Goal: Task Accomplishment & Management: Manage account settings

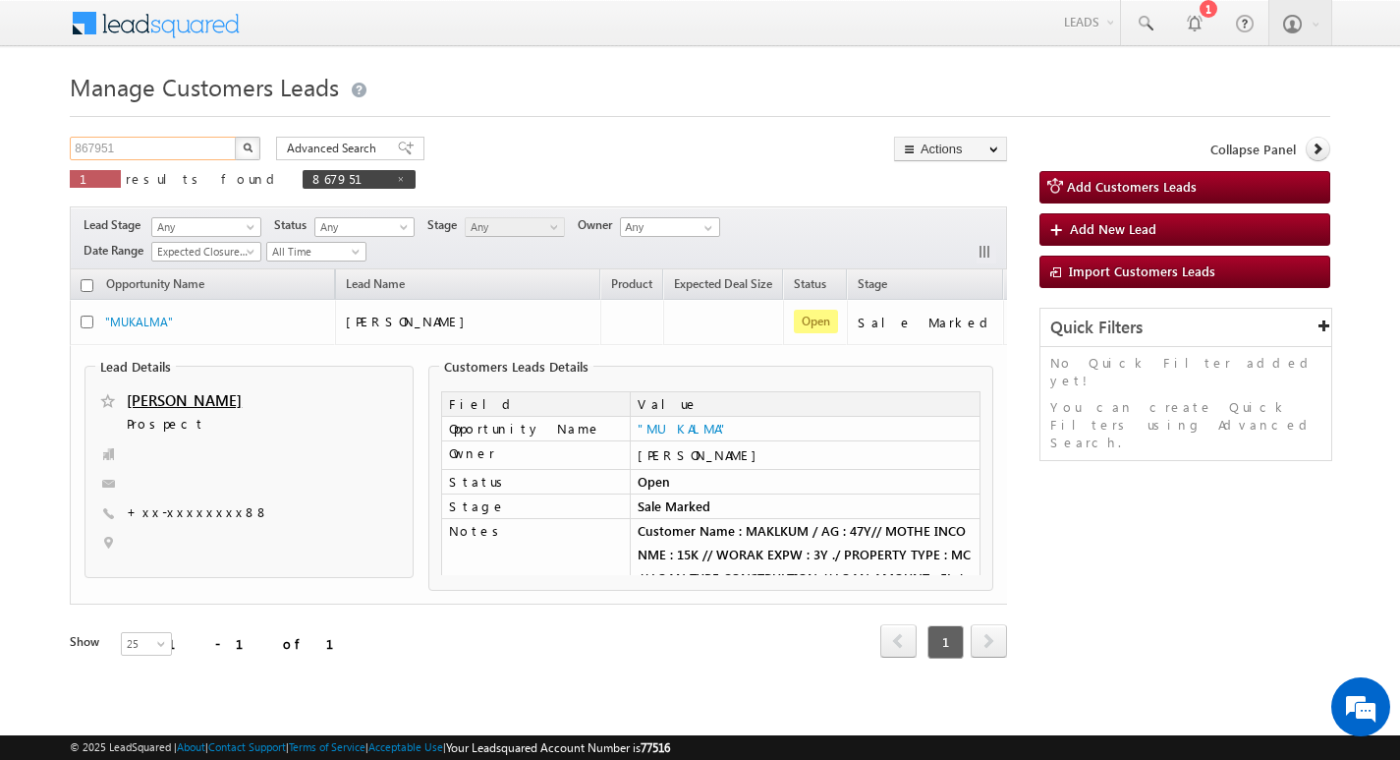
scroll to position [0, 80]
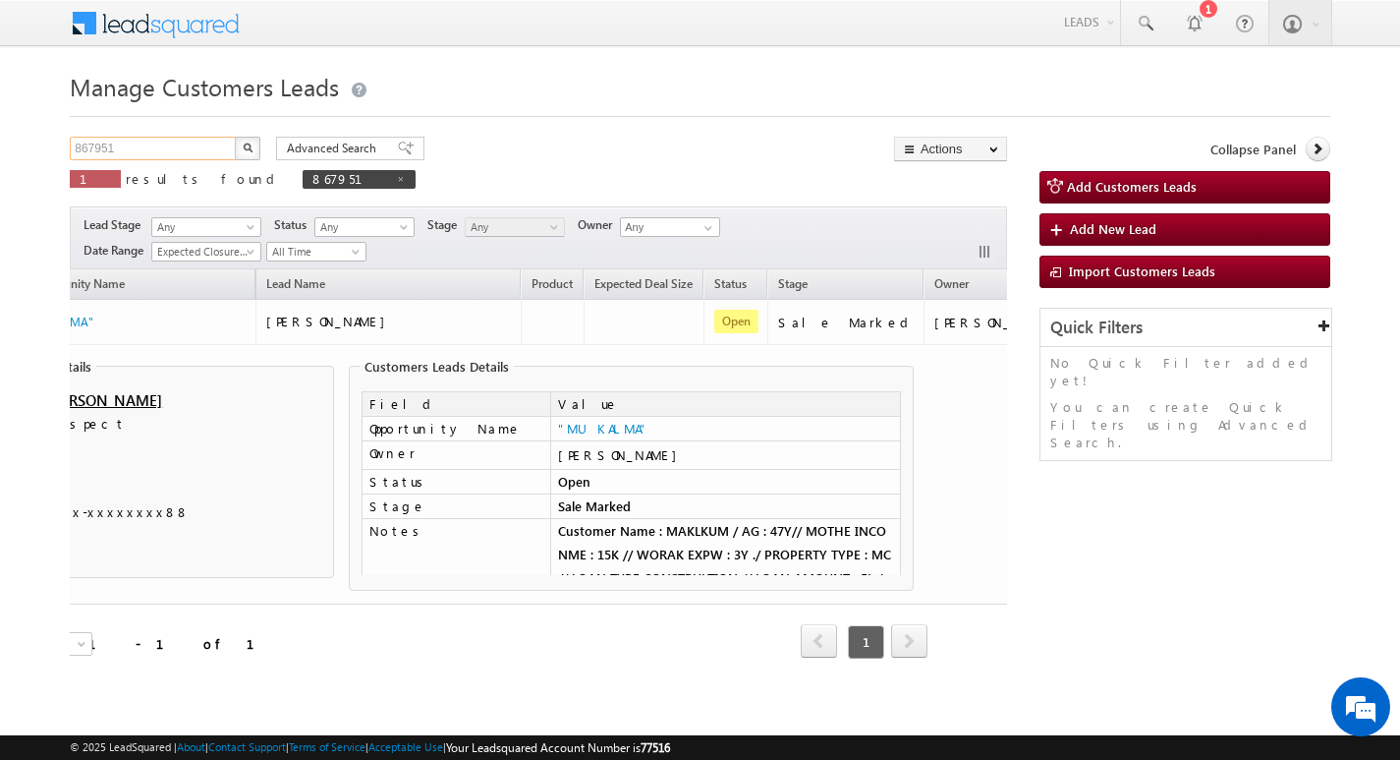
click at [146, 153] on input "867951" at bounding box center [154, 149] width 168 height 24
type input "Search Customers Leads"
click at [155, 145] on input "text" at bounding box center [154, 149] width 168 height 24
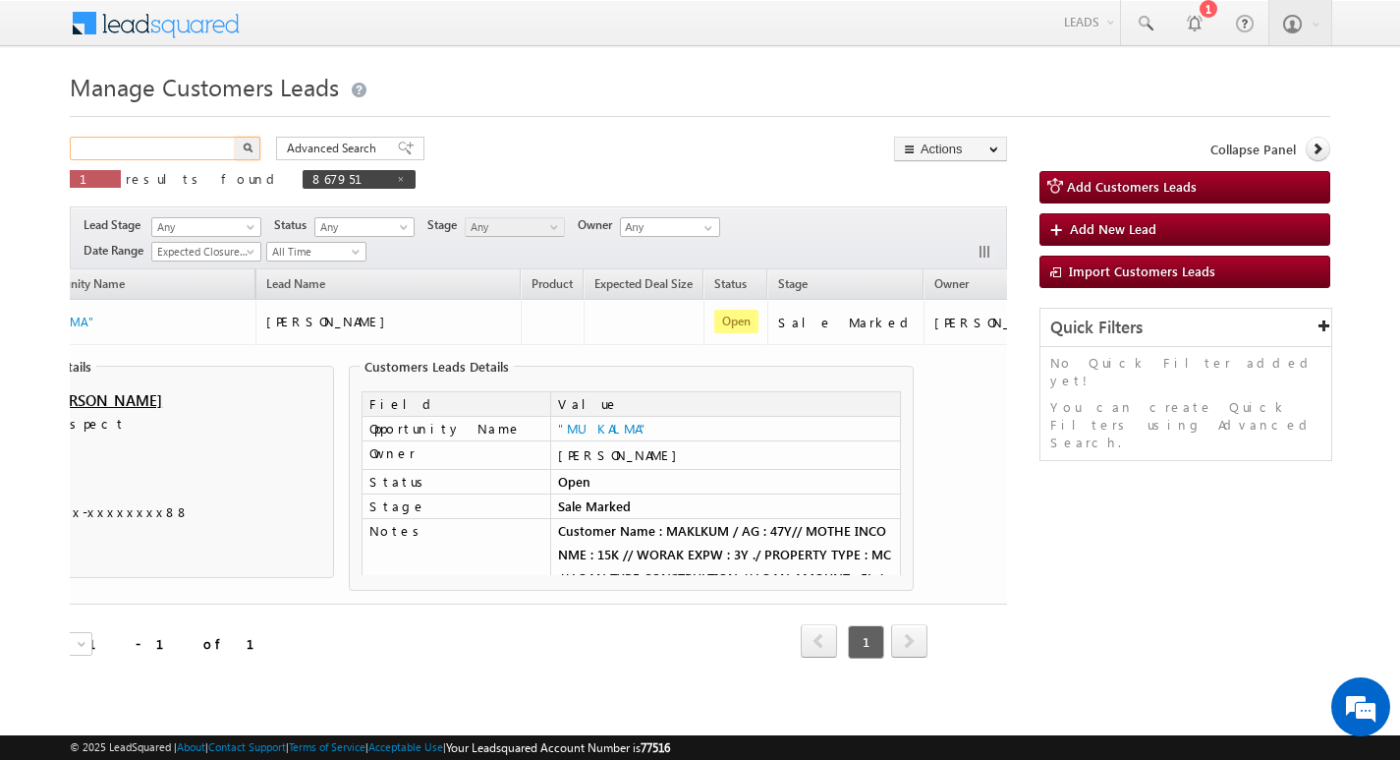
paste input "865402"
type input "865402"
click at [235, 137] on button "button" at bounding box center [248, 149] width 26 height 24
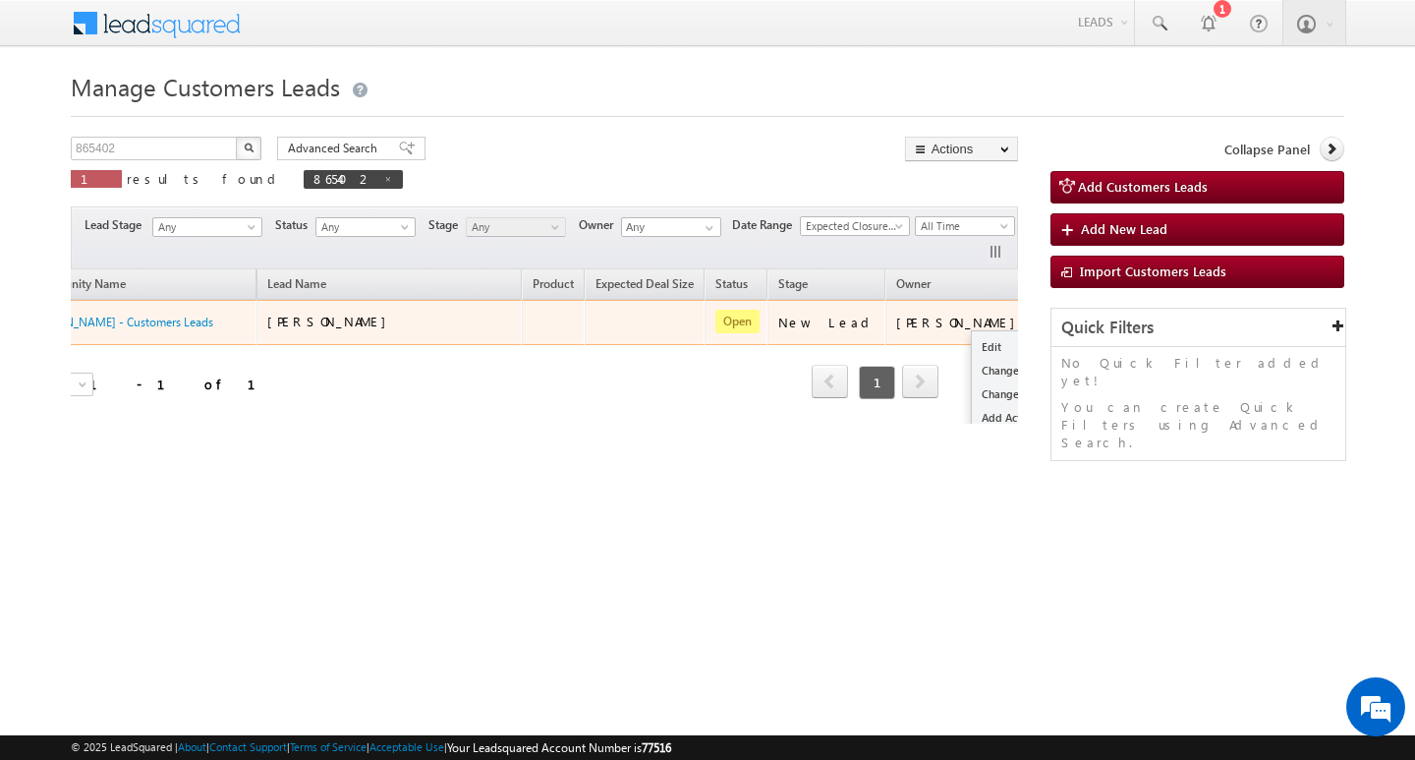
click at [1050, 314] on button "button" at bounding box center [1060, 321] width 20 height 20
click at [972, 342] on link "Edit" at bounding box center [1021, 347] width 98 height 24
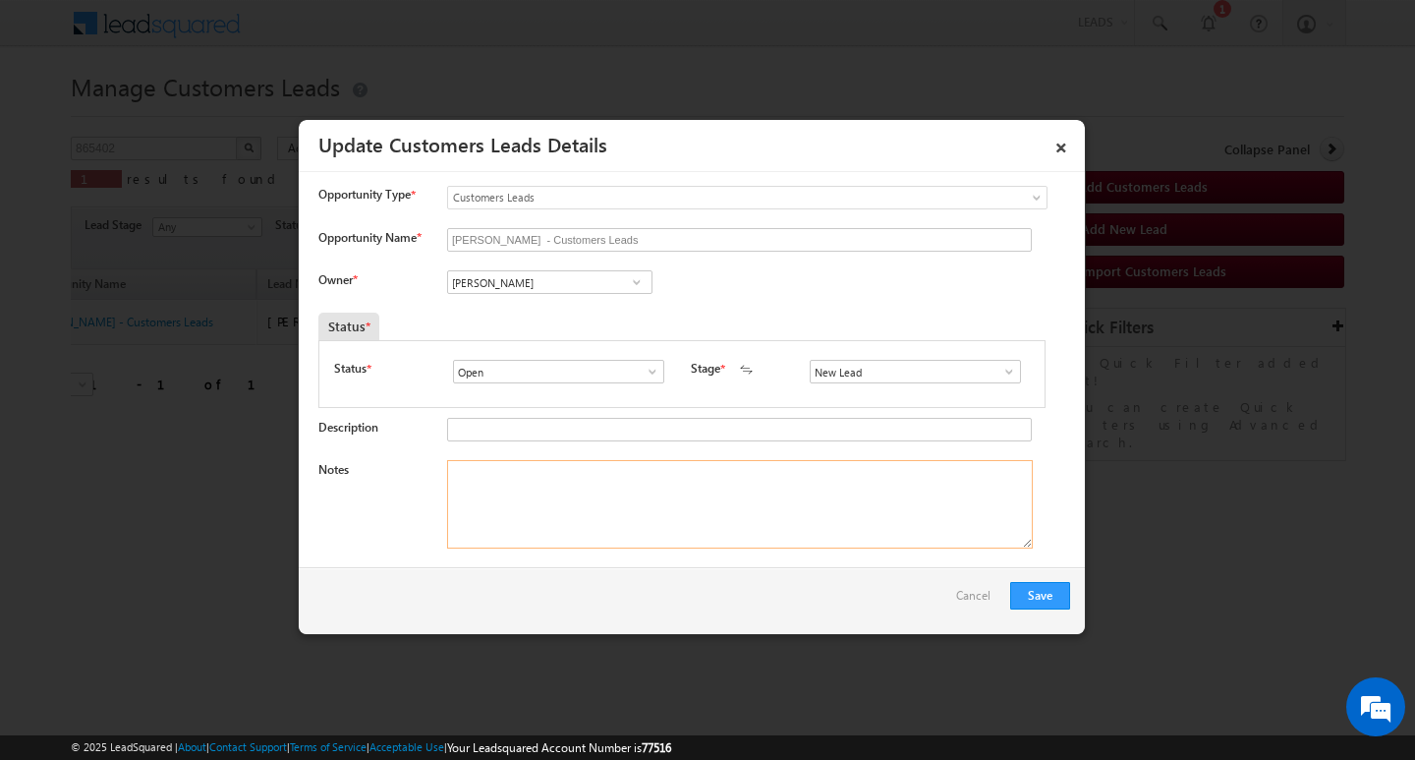
click at [690, 464] on textarea "Notes" at bounding box center [740, 504] width 586 height 88
click at [556, 288] on input "[PERSON_NAME]" at bounding box center [549, 282] width 205 height 24
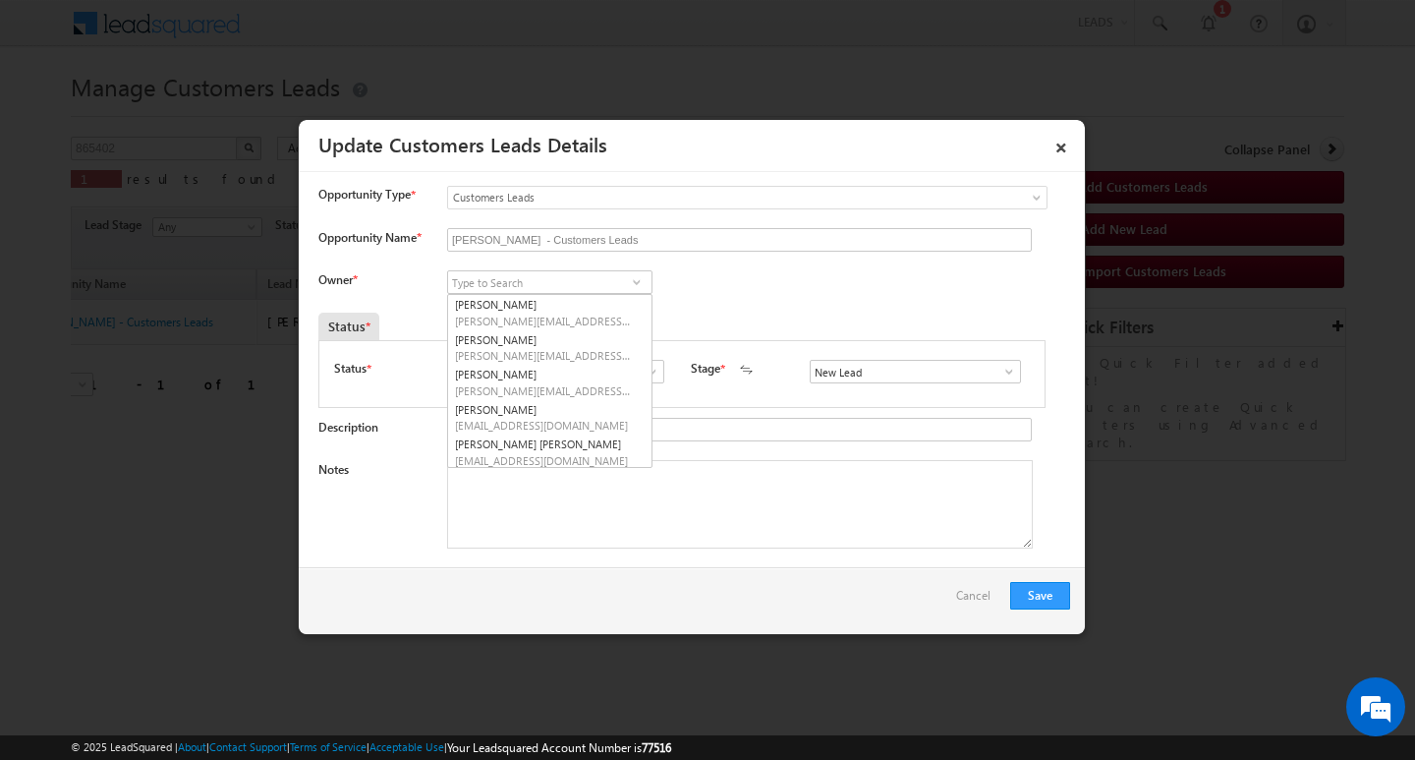
click at [999, 372] on span at bounding box center [1009, 372] width 20 height 16
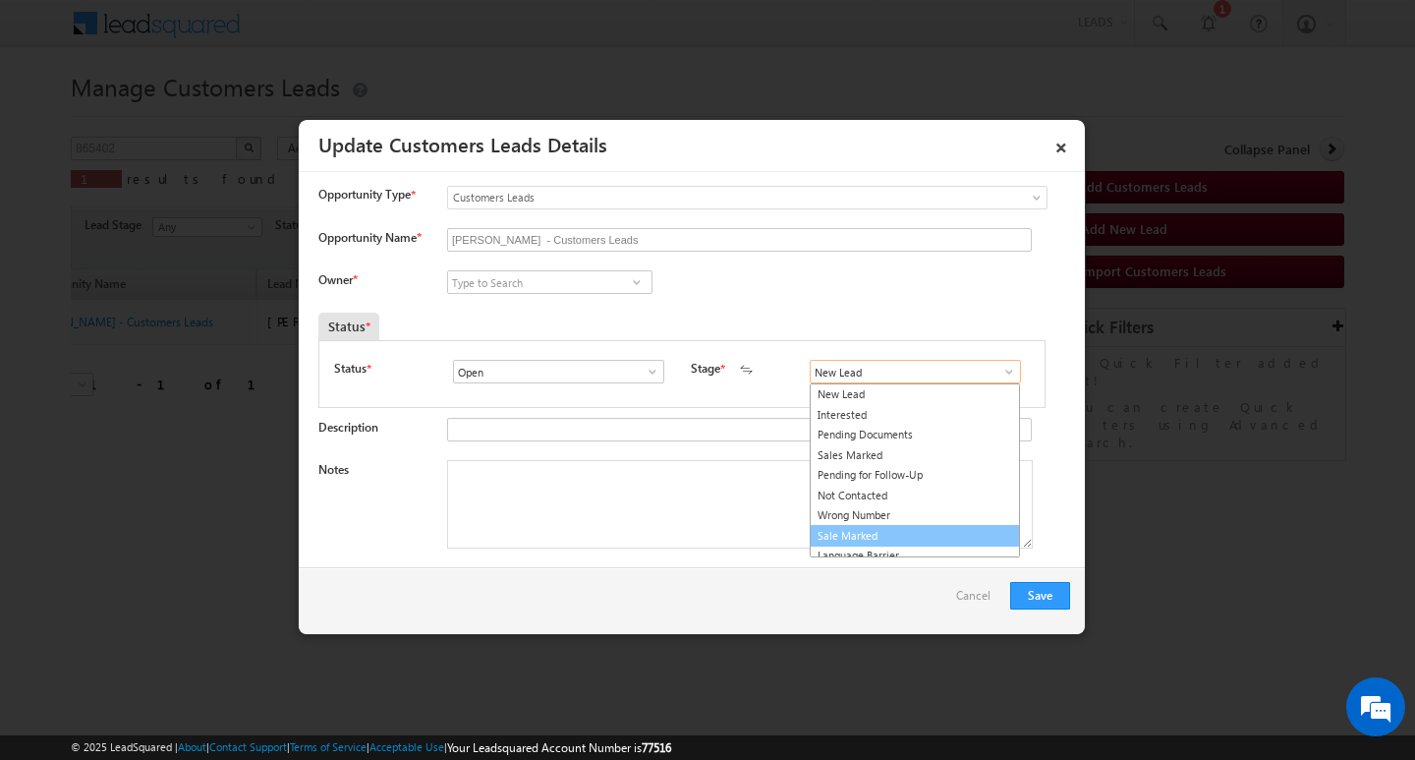
click at [960, 529] on link "Sale Marked" at bounding box center [915, 536] width 210 height 23
type input "Sale Marked"
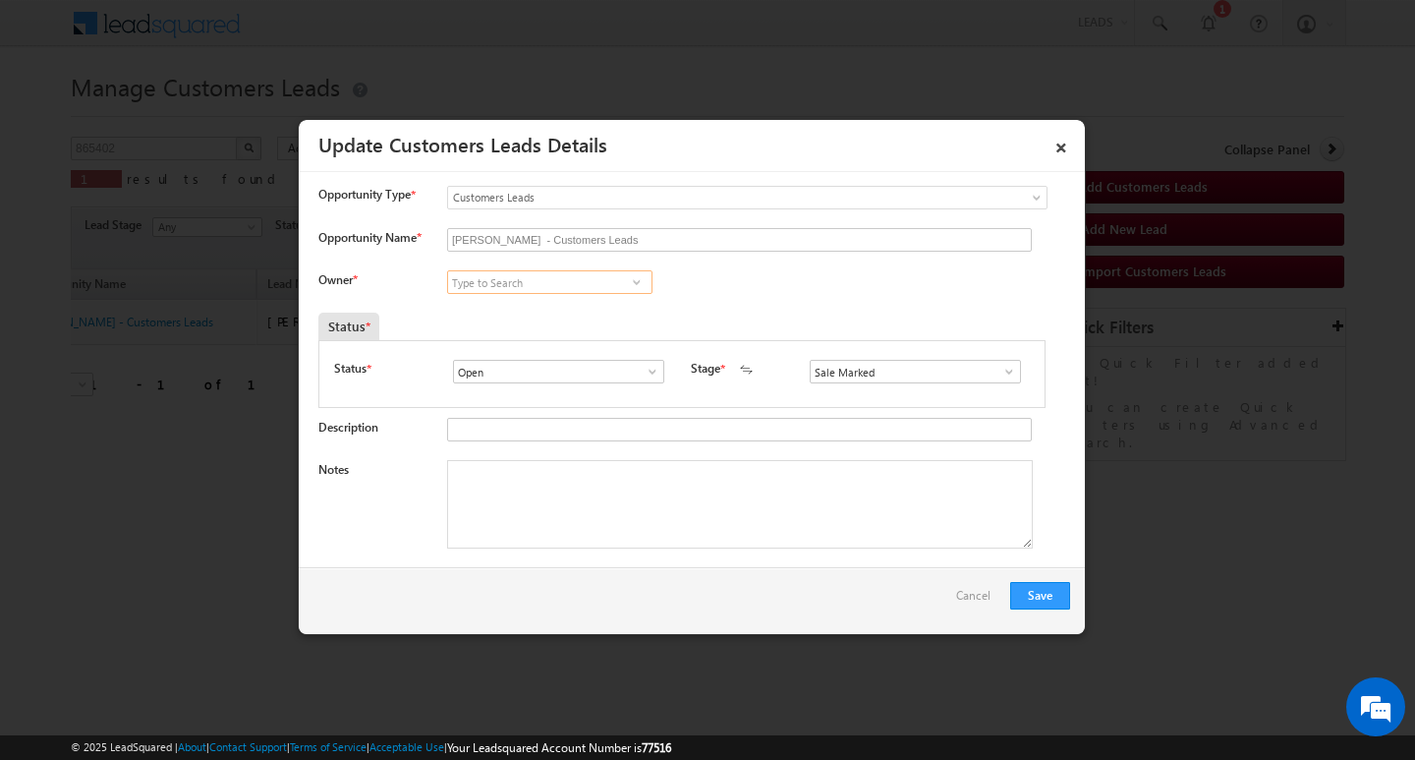
click at [618, 272] on input at bounding box center [549, 282] width 205 height 24
paste input "[PERSON_NAME]"
click at [591, 303] on link "[PERSON_NAME] [PERSON_NAME][EMAIL_ADDRESS][DOMAIN_NAME]" at bounding box center [549, 312] width 205 height 37
type input "[PERSON_NAME]"
click at [566, 586] on div "Save Cancel" at bounding box center [692, 600] width 786 height 67
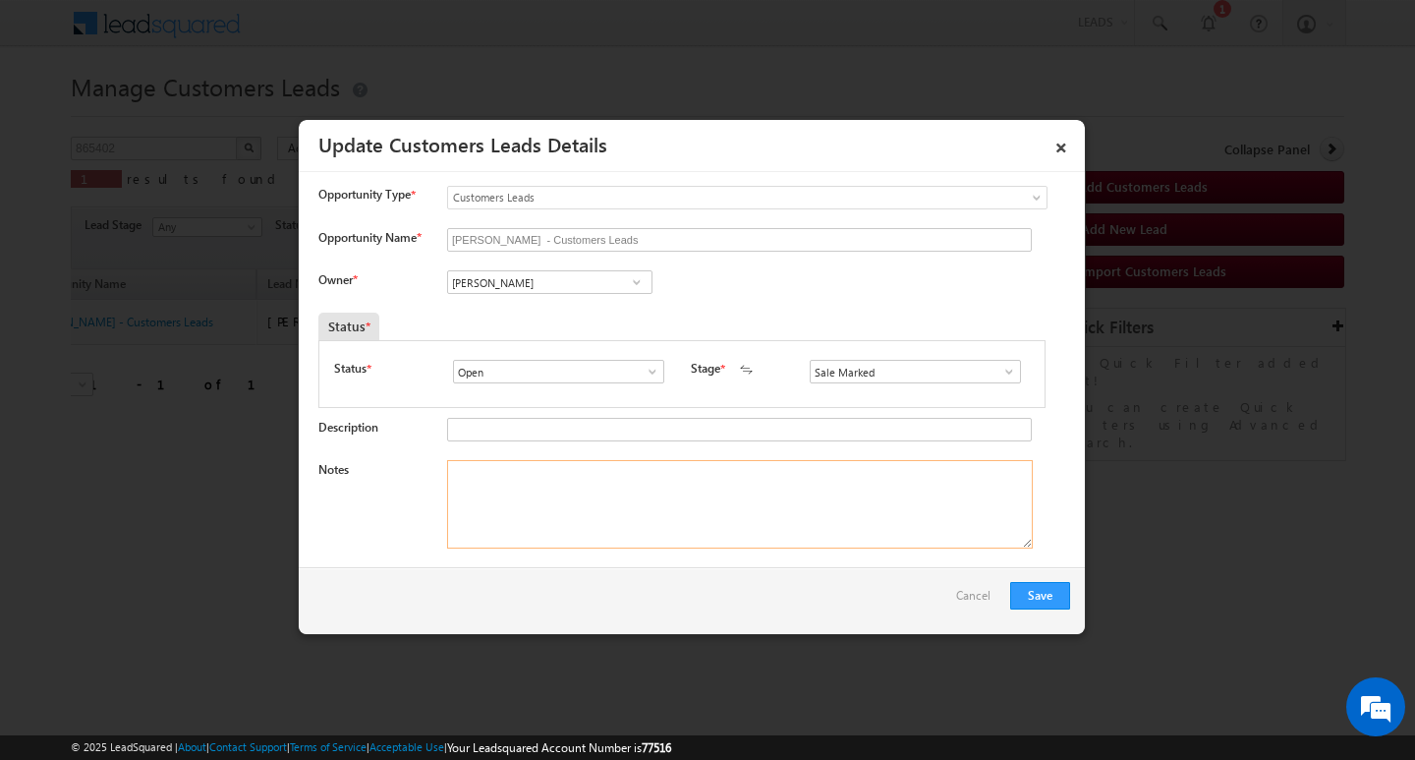
click at [620, 511] on textarea "Notes" at bounding box center [740, 504] width 586 height 88
click at [762, 531] on textarea "Notes" at bounding box center [740, 504] width 586 height 88
paste textarea "Customer Name : [PERSON_NAME] : ag : 55y / b / mothe income : 1.5l / worak expw…"
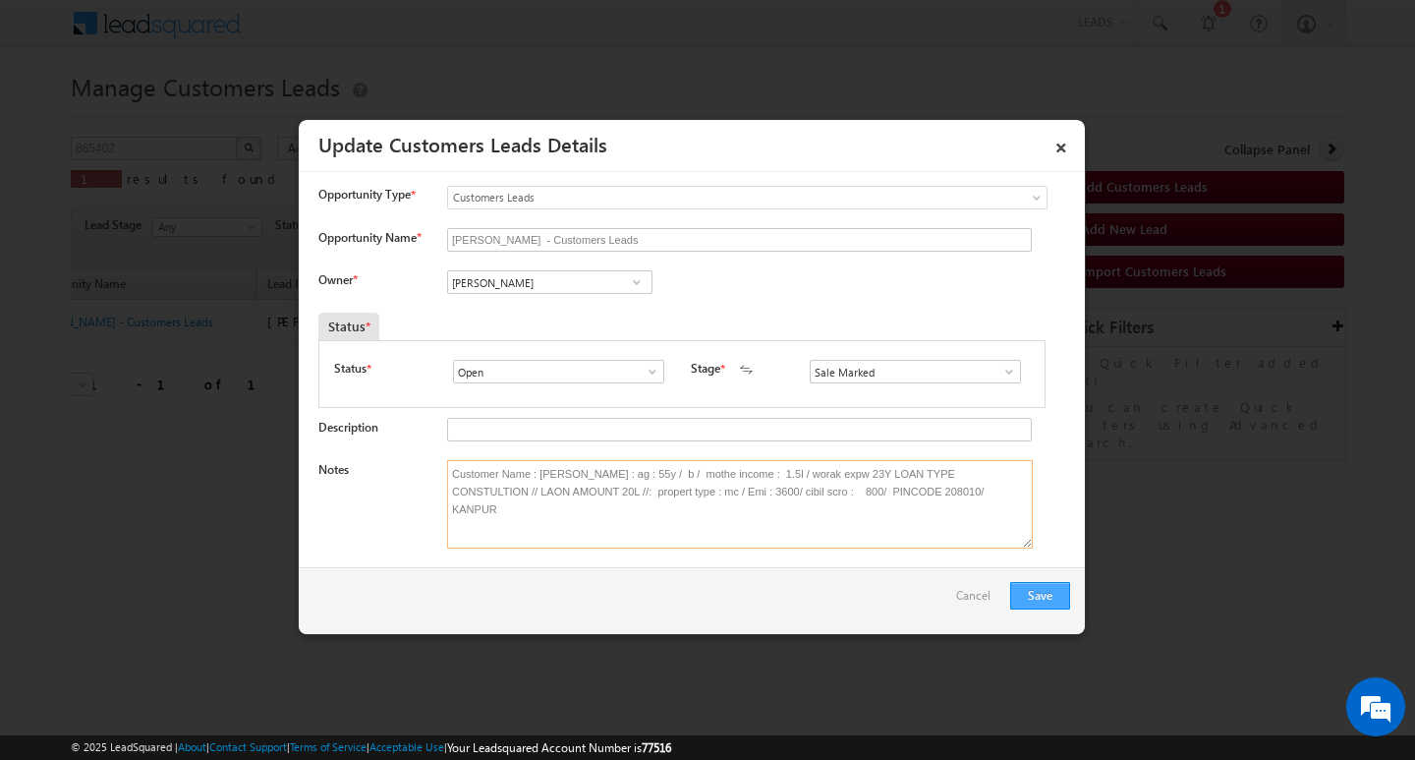
type textarea "Customer Name : [PERSON_NAME] : ag : 55y / b / mothe income : 1.5l / worak expw…"
click at [1031, 593] on button "Save" at bounding box center [1040, 596] width 60 height 28
